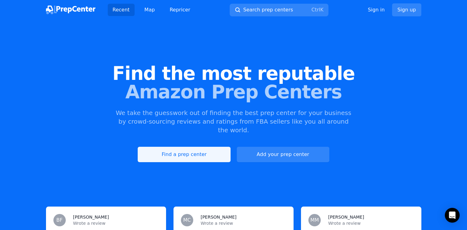
click at [199, 147] on link "Find a prep center" at bounding box center [184, 154] width 93 height 15
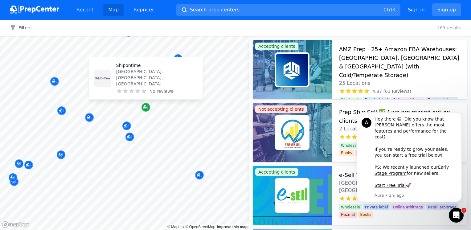
click at [146, 108] on icon "Map marker" at bounding box center [145, 107] width 5 height 6
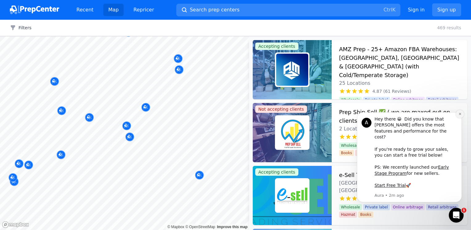
click at [459, 116] on icon "Dismiss notification" at bounding box center [460, 113] width 3 height 3
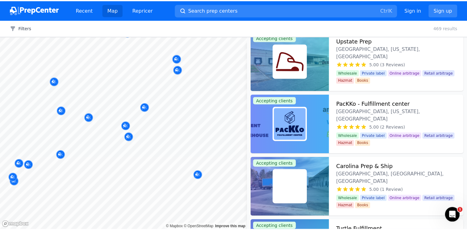
scroll to position [210, 0]
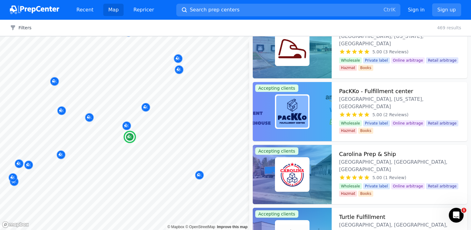
click at [376, 154] on h3 "Carolina Prep & Ship" at bounding box center [367, 154] width 57 height 9
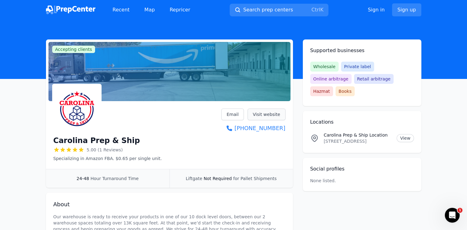
click at [270, 113] on link "Visit website" at bounding box center [266, 115] width 38 height 12
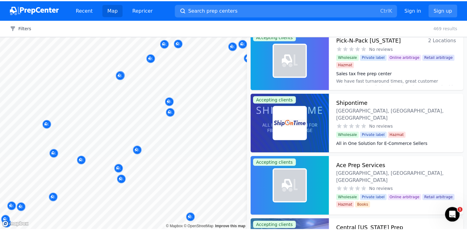
scroll to position [835, 0]
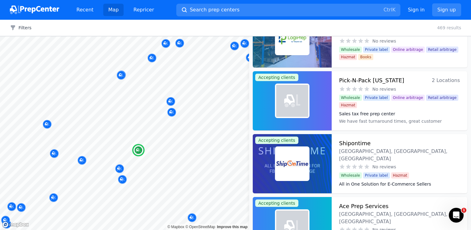
click at [369, 181] on dt "All in One Solution for E-Commerce Sellers" at bounding box center [399, 184] width 121 height 6
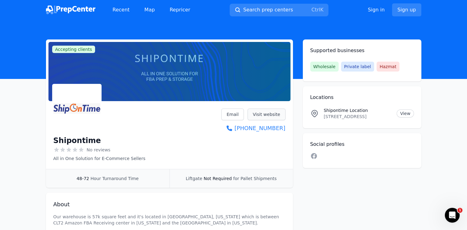
click at [267, 113] on link "Visit website" at bounding box center [266, 115] width 38 height 12
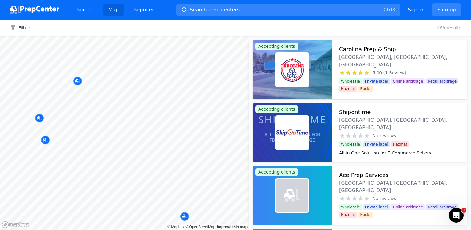
click at [267, 171] on div "Map © Mapbox © OpenStreetMap Improve this map Accepting clients Carolina Prep &…" at bounding box center [235, 133] width 471 height 194
click at [370, 176] on h3 "Ace Prep Services" at bounding box center [363, 175] width 49 height 9
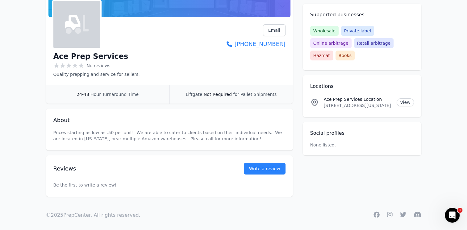
scroll to position [88, 0]
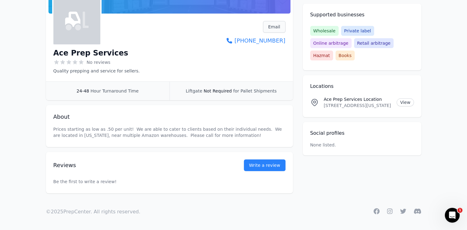
click at [276, 24] on link "Email" at bounding box center [274, 27] width 23 height 12
click at [279, 27] on link "Email" at bounding box center [274, 27] width 23 height 12
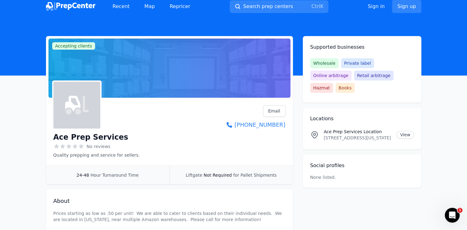
scroll to position [0, 0]
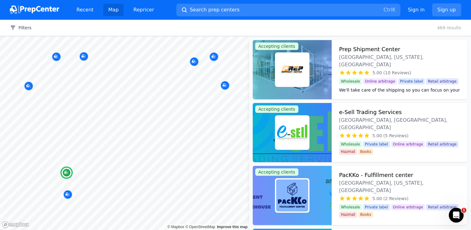
click at [420, 173] on div "PacKKo - Fulfillment center [GEOGRAPHIC_DATA], [US_STATE], [GEOGRAPHIC_DATA]" at bounding box center [399, 182] width 121 height 23
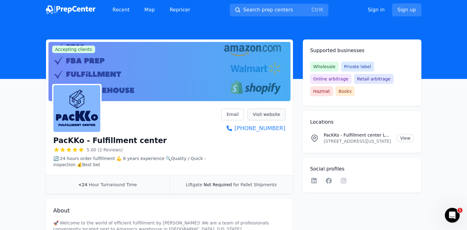
click at [267, 113] on link "Visit website" at bounding box center [266, 115] width 38 height 12
click at [271, 114] on link "Visit website" at bounding box center [266, 115] width 38 height 12
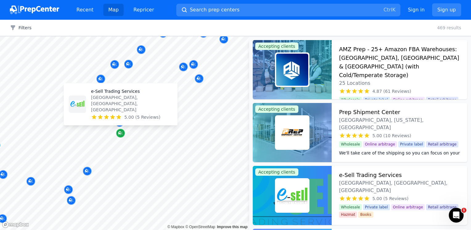
click at [121, 134] on icon "Map marker" at bounding box center [120, 133] width 5 height 4
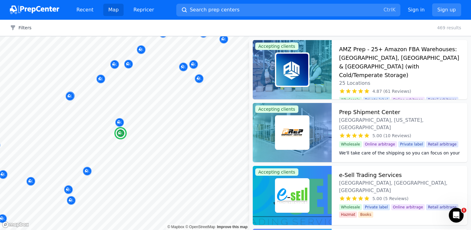
click at [407, 173] on div "e-Sell Trading Services Petersburg, VA, US" at bounding box center [399, 182] width 121 height 23
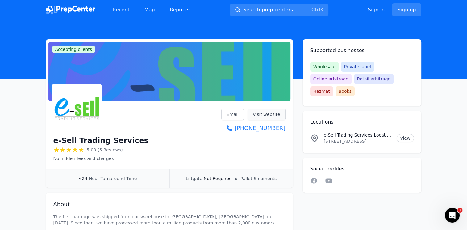
click at [270, 113] on link "Visit website" at bounding box center [266, 115] width 38 height 12
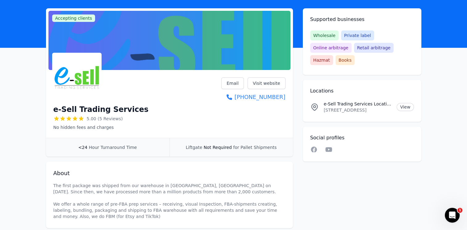
scroll to position [32, 0]
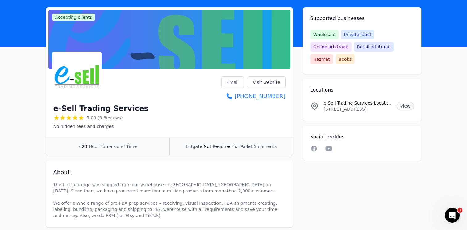
click at [405, 102] on link "View" at bounding box center [404, 106] width 17 height 8
click at [396, 102] on link "View" at bounding box center [404, 106] width 17 height 8
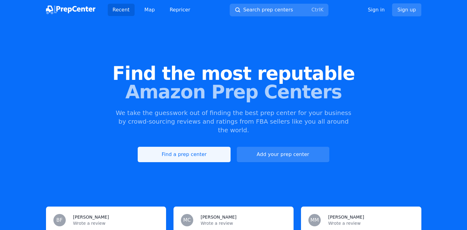
click at [184, 148] on link "Find a prep center" at bounding box center [184, 154] width 93 height 15
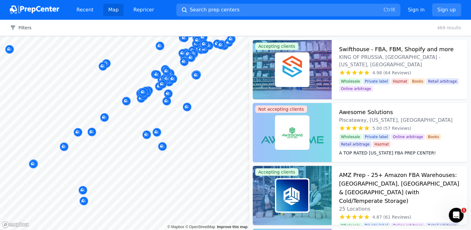
click at [131, 128] on div at bounding box center [91, 130] width 118 height 5
click at [130, 128] on div at bounding box center [91, 130] width 118 height 5
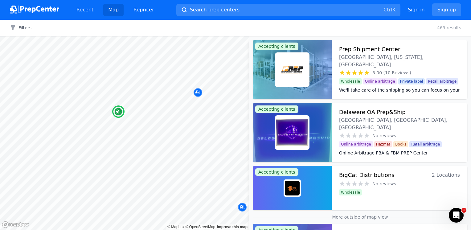
click at [394, 150] on dt "Online Arbitrage FBA & FBM PREP Center" at bounding box center [399, 153] width 121 height 6
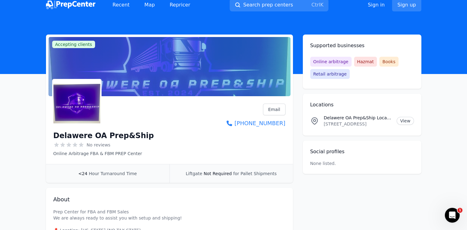
scroll to position [5, 0]
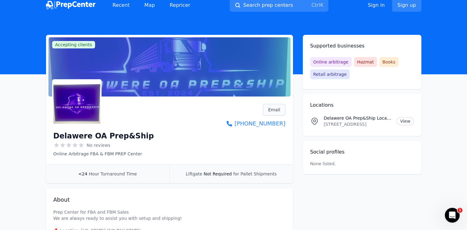
click at [273, 110] on link "Email" at bounding box center [274, 110] width 23 height 12
click at [272, 111] on link "Email" at bounding box center [274, 110] width 23 height 12
click at [274, 110] on link "Email" at bounding box center [274, 110] width 23 height 12
click at [275, 109] on link "Email" at bounding box center [274, 110] width 23 height 12
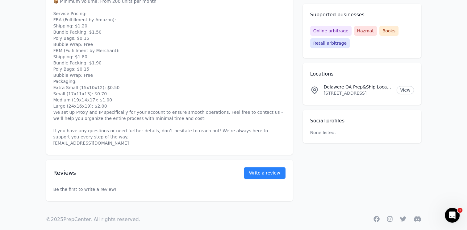
scroll to position [254, 0]
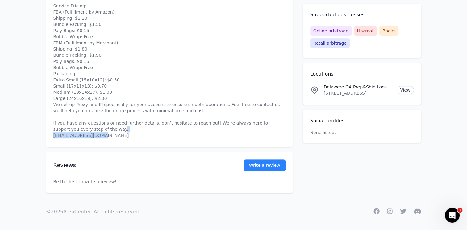
drag, startPoint x: 105, startPoint y: 136, endPoint x: 53, endPoint y: 137, distance: 51.8
click at [53, 137] on p "Prep Center for FBA and FBM Sales We are always ready to assist you with setup …" at bounding box center [169, 49] width 232 height 179
drag, startPoint x: 53, startPoint y: 137, endPoint x: 77, endPoint y: 136, distance: 24.1
copy p "awereprep@gmail.com"
click at [276, 135] on p "Prep Center for FBA and FBM Sales We are always ready to assist you with setup …" at bounding box center [169, 49] width 232 height 179
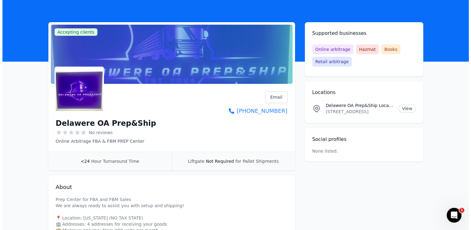
scroll to position [0, 0]
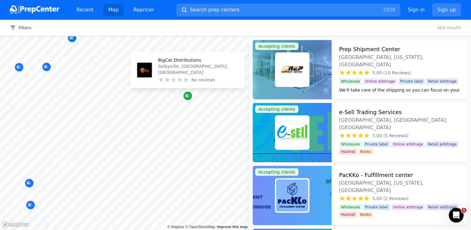
click at [189, 97] on icon "Map marker" at bounding box center [187, 96] width 5 height 6
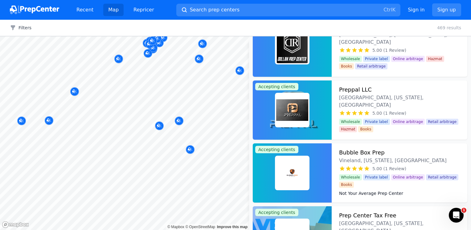
scroll to position [404, 0]
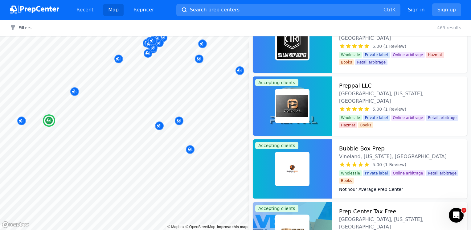
click at [359, 84] on h3 "Preppal LLC" at bounding box center [355, 85] width 33 height 9
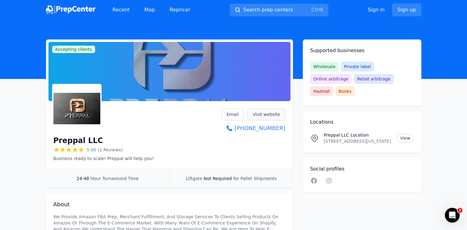
click at [273, 113] on link "Visit website" at bounding box center [266, 115] width 38 height 12
click at [267, 117] on link "Visit website" at bounding box center [266, 115] width 38 height 12
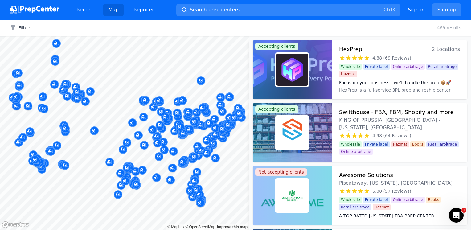
click at [227, 152] on div "Atlantic Fulfillment Newport, NC, US No reviews" at bounding box center [215, 130] width 118 height 48
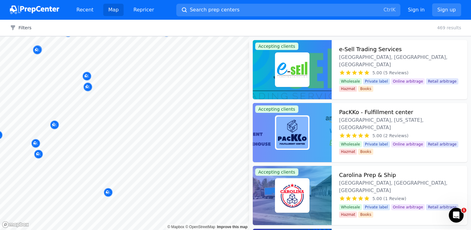
click at [204, 194] on body "Recent Map Repricer Search prep centers Ctrl K Open main menu Sign in Sign up F…" at bounding box center [235, 115] width 471 height 230
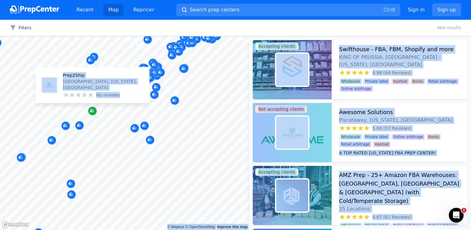
click at [94, 111] on icon "Map marker" at bounding box center [92, 111] width 5 height 4
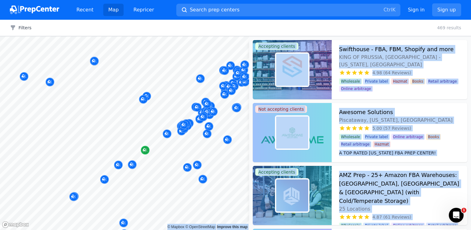
click at [145, 150] on icon "Map marker" at bounding box center [144, 149] width 3 height 3
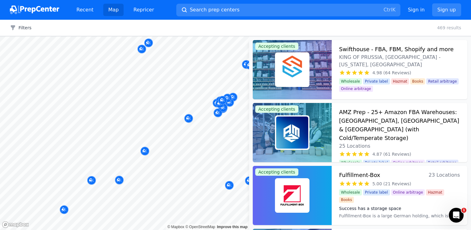
click at [159, 152] on div at bounding box center [215, 151] width 118 height 5
click at [158, 152] on div at bounding box center [215, 151] width 118 height 5
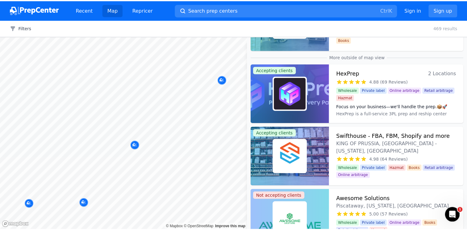
scroll to position [166, 0]
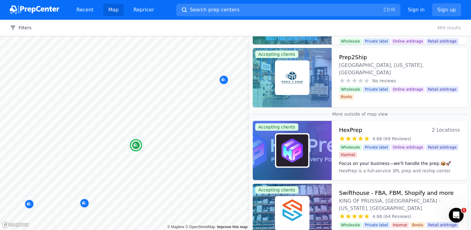
click at [369, 57] on div "Prep2Ship Laurel, Maryland, US" at bounding box center [399, 64] width 121 height 23
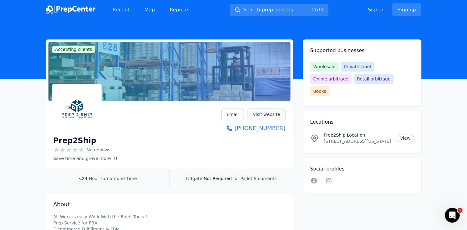
click at [266, 116] on link "Visit website" at bounding box center [266, 115] width 38 height 12
